Goal: Entertainment & Leisure: Consume media (video, audio)

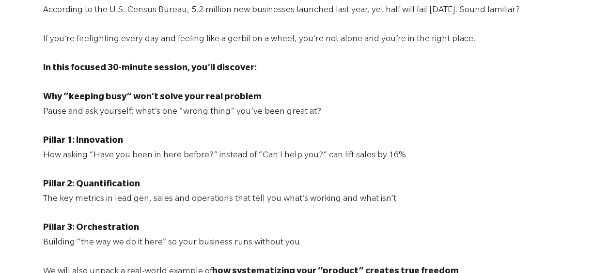
scroll to position [339, 0]
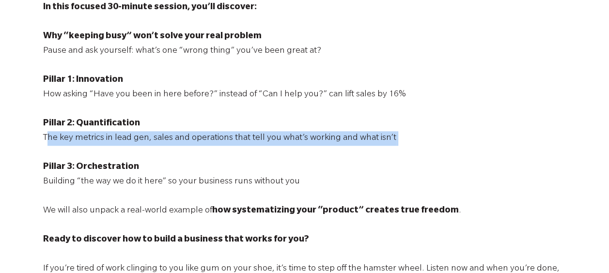
drag, startPoint x: 49, startPoint y: 139, endPoint x: 180, endPoint y: 150, distance: 131.3
click at [180, 150] on p "I’m [PERSON_NAME], Director of Client Engagement at [GEOGRAPHIC_DATA], where fo…" at bounding box center [304, 116] width 523 height 465
click at [200, 166] on p "I’m [PERSON_NAME], Director of Client Engagement at [GEOGRAPHIC_DATA], where fo…" at bounding box center [304, 116] width 523 height 465
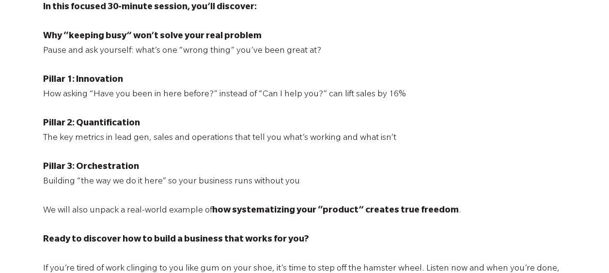
scroll to position [436, 0]
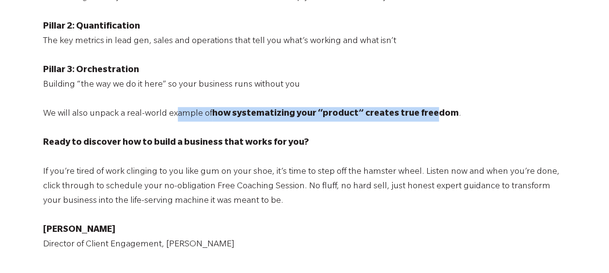
drag, startPoint x: 173, startPoint y: 119, endPoint x: 421, endPoint y: 118, distance: 247.5
click at [421, 118] on p "I’m [PERSON_NAME], Director of Client Engagement at [GEOGRAPHIC_DATA], where fo…" at bounding box center [304, 19] width 523 height 465
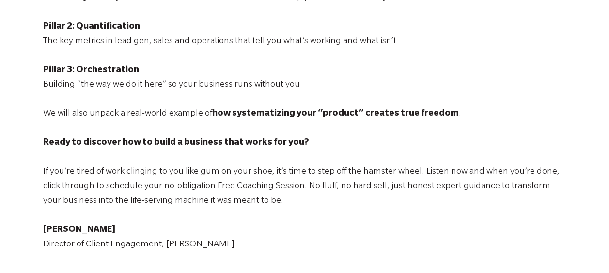
drag, startPoint x: 421, startPoint y: 118, endPoint x: 347, endPoint y: 150, distance: 80.1
click at [356, 146] on p "I’m [PERSON_NAME], Director of Client Engagement at [GEOGRAPHIC_DATA], where fo…" at bounding box center [304, 19] width 523 height 465
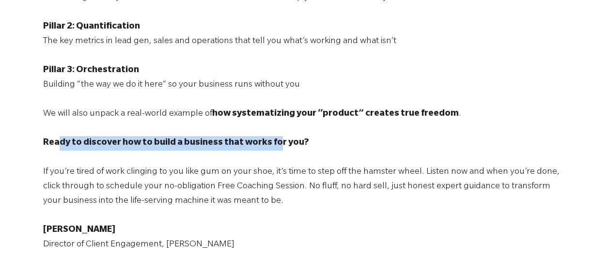
drag, startPoint x: 61, startPoint y: 148, endPoint x: 273, endPoint y: 148, distance: 212.7
click at [273, 148] on span "Ready to discover how to build a business that works for you?" at bounding box center [176, 144] width 266 height 10
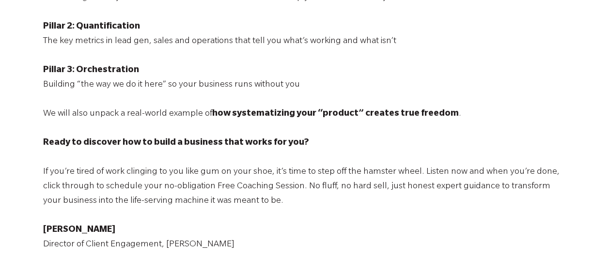
drag, startPoint x: 273, startPoint y: 148, endPoint x: 260, endPoint y: 175, distance: 30.8
click at [260, 175] on p "I’m [PERSON_NAME], Director of Client Engagement at [GEOGRAPHIC_DATA], where fo…" at bounding box center [304, 19] width 523 height 465
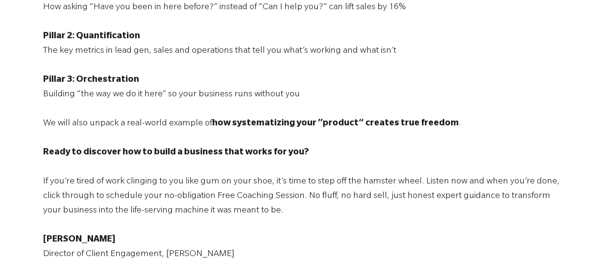
scroll to position [87, 0]
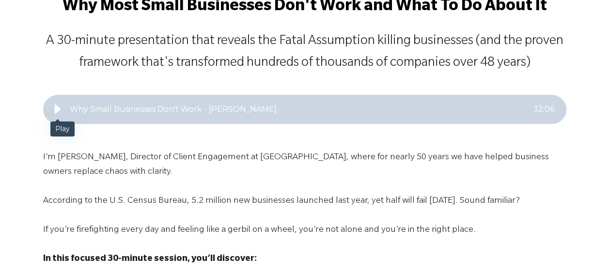
click at [50, 103] on div "Play" at bounding box center [57, 109] width 19 height 19
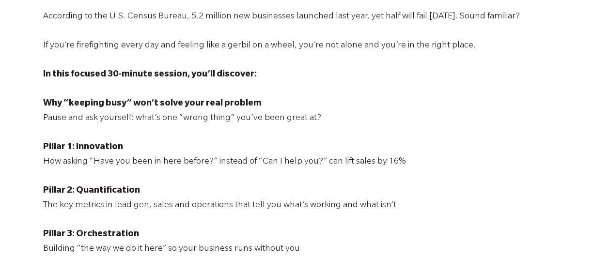
scroll to position [281, 0]
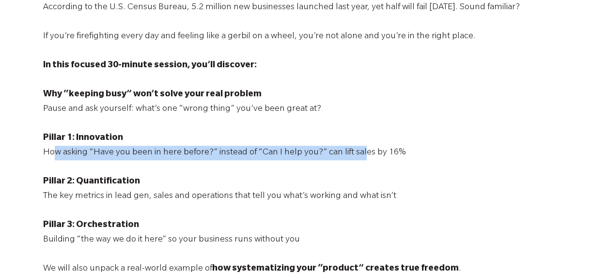
drag, startPoint x: 55, startPoint y: 151, endPoint x: 352, endPoint y: 156, distance: 297.0
click at [353, 156] on p "I’m [PERSON_NAME], Director of Client Engagement at [GEOGRAPHIC_DATA], where fo…" at bounding box center [304, 174] width 523 height 465
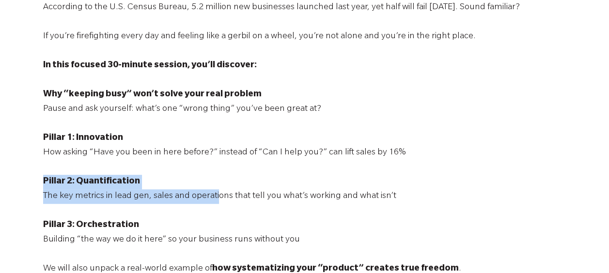
drag, startPoint x: 352, startPoint y: 156, endPoint x: 211, endPoint y: 189, distance: 144.2
click at [211, 189] on p "I’m [PERSON_NAME], Director of Client Engagement at [GEOGRAPHIC_DATA], where fo…" at bounding box center [304, 174] width 523 height 465
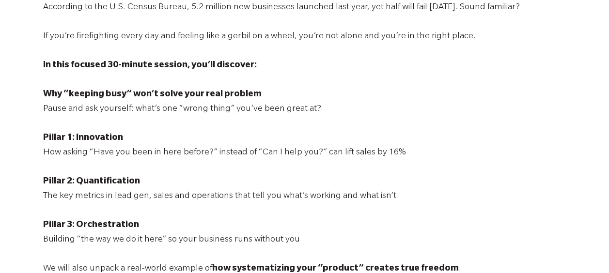
click at [403, 120] on p "I’m [PERSON_NAME], Director of Client Engagement at [GEOGRAPHIC_DATA], where fo…" at bounding box center [304, 174] width 523 height 465
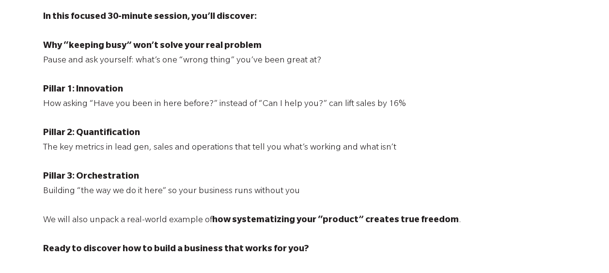
scroll to position [39, 0]
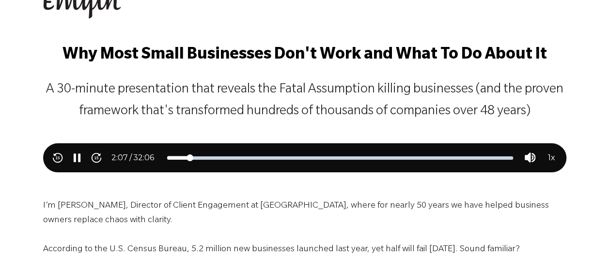
click at [207, 160] on div "Skip backward 15 seconds Pause Skip forward 15 seconds 2 : 07 / 32 : 06 00:00 /…" at bounding box center [304, 157] width 523 height 29
click at [225, 156] on div "Adjust position" at bounding box center [340, 157] width 346 height 3
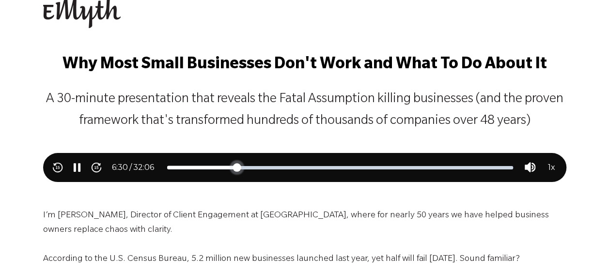
scroll to position [0, 0]
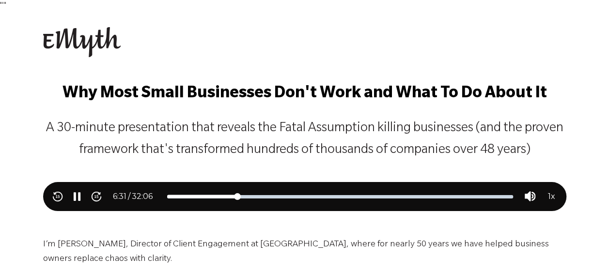
click at [255, 193] on div "Skip backward 15 seconds Pause Skip forward 15 seconds 6 : 31 / 32 : 06 00:00 /…" at bounding box center [304, 196] width 523 height 29
click at [264, 197] on div "Adjust position" at bounding box center [340, 196] width 346 height 3
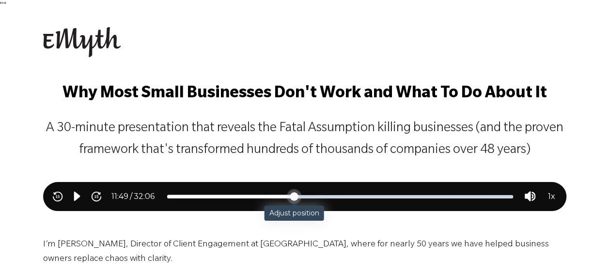
click at [294, 196] on div "Adjust position" at bounding box center [340, 196] width 346 height 3
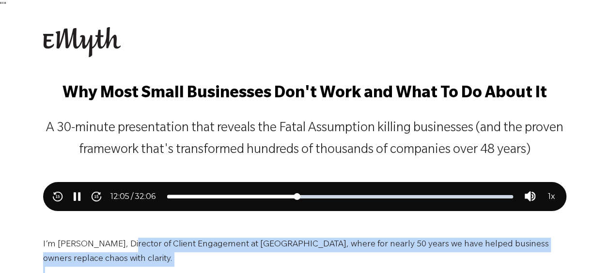
drag, startPoint x: 122, startPoint y: 244, endPoint x: 560, endPoint y: 246, distance: 437.9
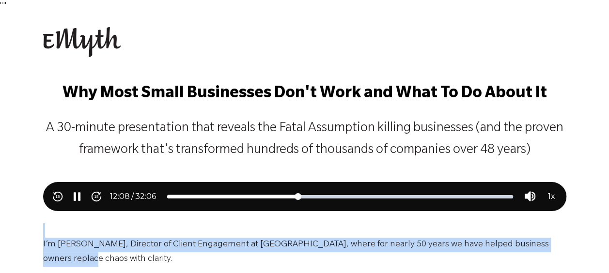
drag, startPoint x: 42, startPoint y: 246, endPoint x: 554, endPoint y: 244, distance: 512.0
click at [326, 196] on div "Adjust position" at bounding box center [340, 196] width 346 height 3
click at [359, 194] on div "Skip backward 15 seconds Pause Skip forward 15 seconds 14 : 48 / 32 : 06 00:00 …" at bounding box center [304, 196] width 523 height 29
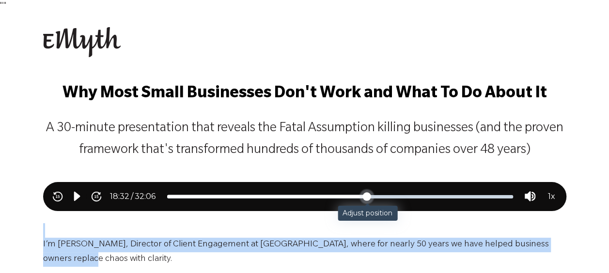
click at [366, 198] on div "Adjust position" at bounding box center [340, 196] width 346 height 3
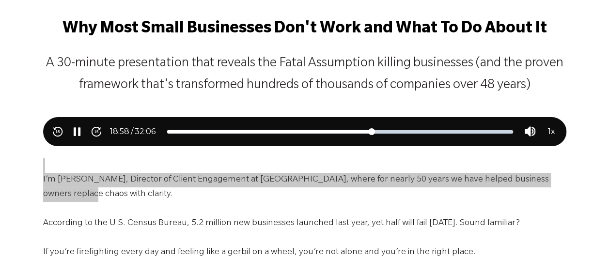
scroll to position [48, 0]
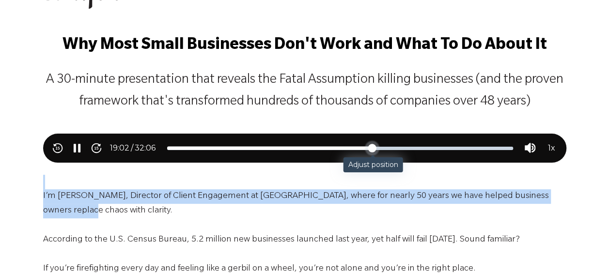
click at [406, 147] on div "Adjust position" at bounding box center [340, 148] width 346 height 3
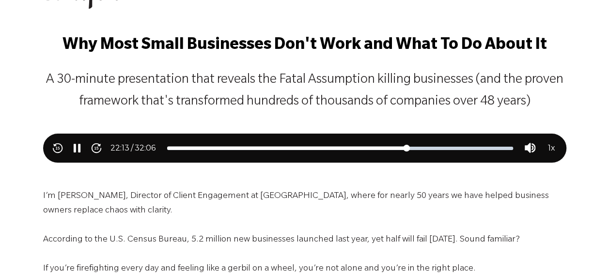
click at [446, 147] on div "Adjust position" at bounding box center [340, 148] width 346 height 3
click at [75, 148] on icon "Pause" at bounding box center [74, 148] width 2 height 9
